Goal: Find specific page/section: Find specific page/section

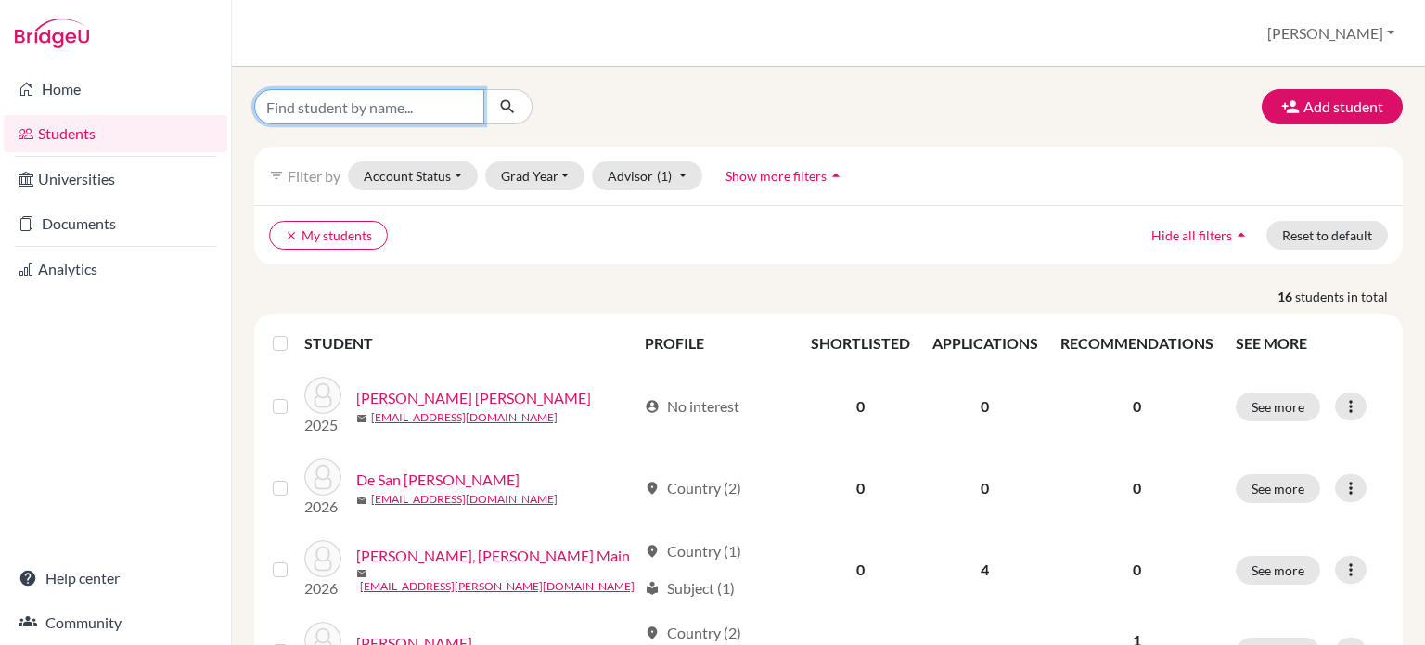
click at [377, 109] on input "Find student by name..." at bounding box center [369, 106] width 230 height 35
type input "[PERSON_NAME]"
click button "submit" at bounding box center [507, 106] width 49 height 35
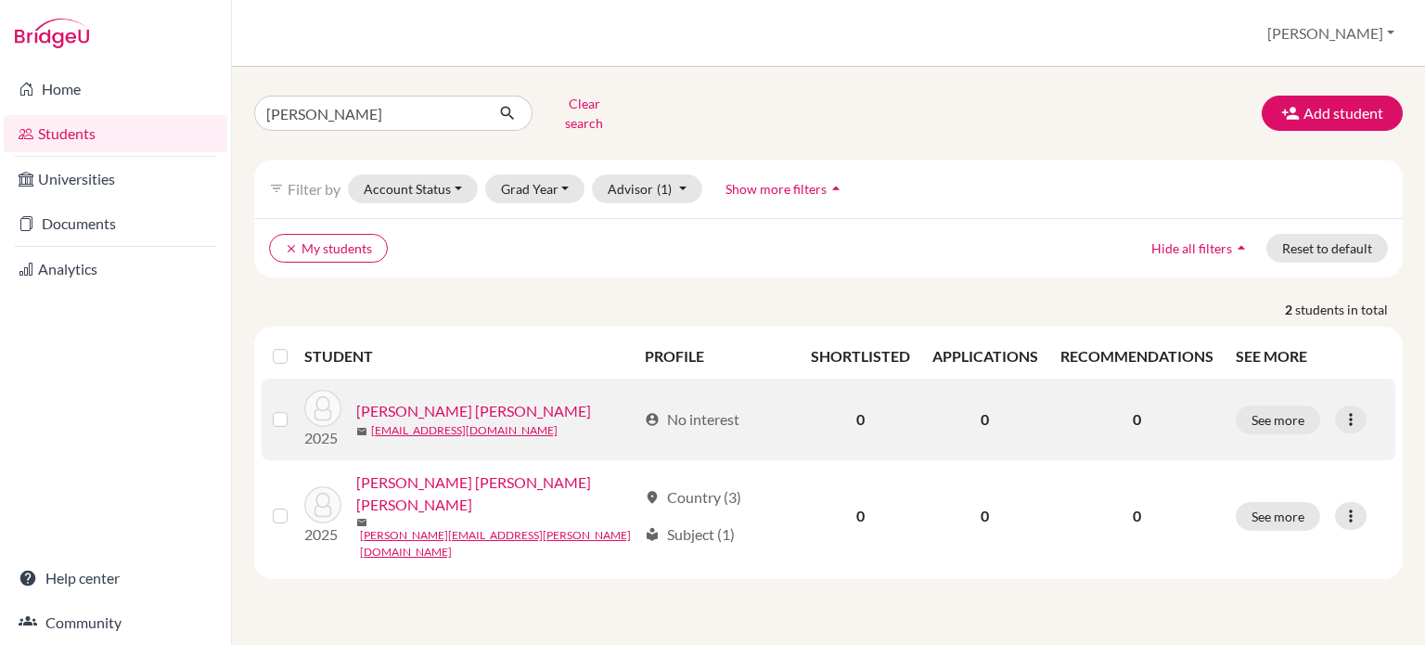
click at [477, 400] on link "[PERSON_NAME] [PERSON_NAME]" at bounding box center [473, 411] width 235 height 22
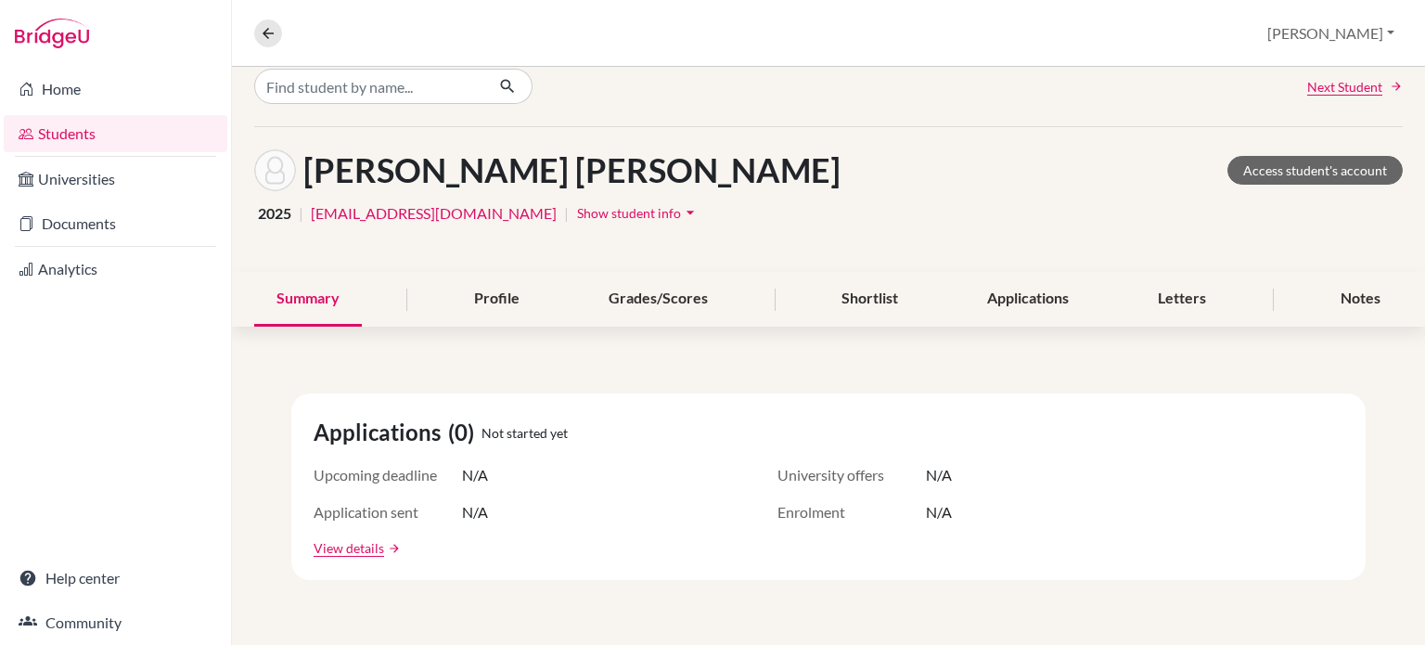
scroll to position [12, 0]
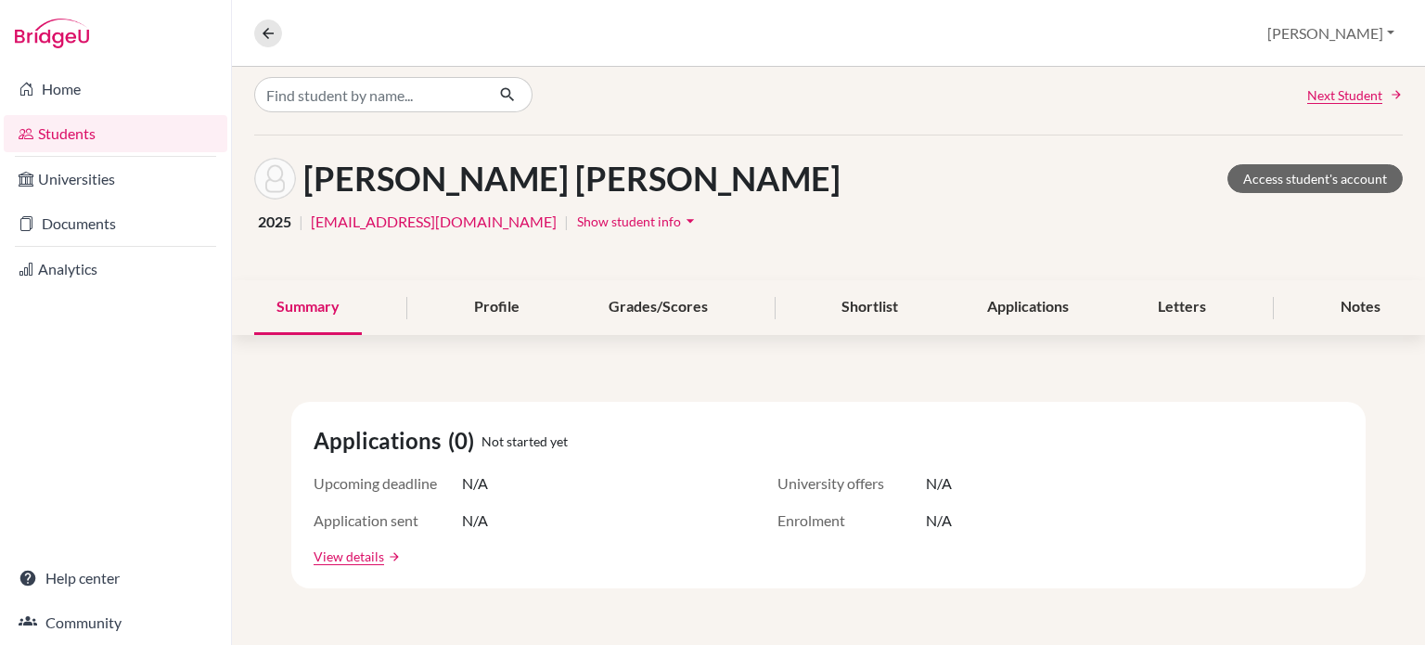
click at [1326, 192] on div "[PERSON_NAME] [PERSON_NAME] Access student's account" at bounding box center [828, 179] width 1148 height 42
click at [1328, 186] on link "Access student's account" at bounding box center [1314, 178] width 175 height 29
